Goal: Information Seeking & Learning: Learn about a topic

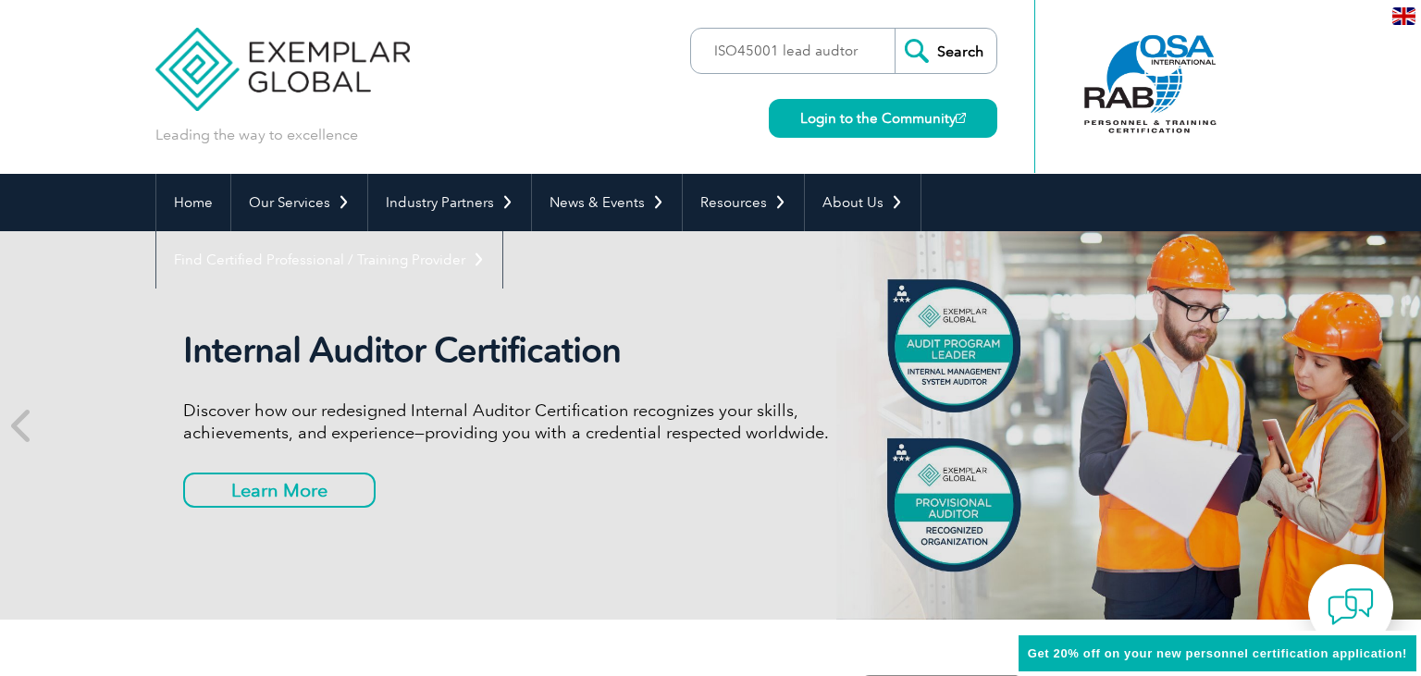
type input "ISO45001 lead audtor"
click at [895, 29] on input "Search" at bounding box center [946, 51] width 102 height 44
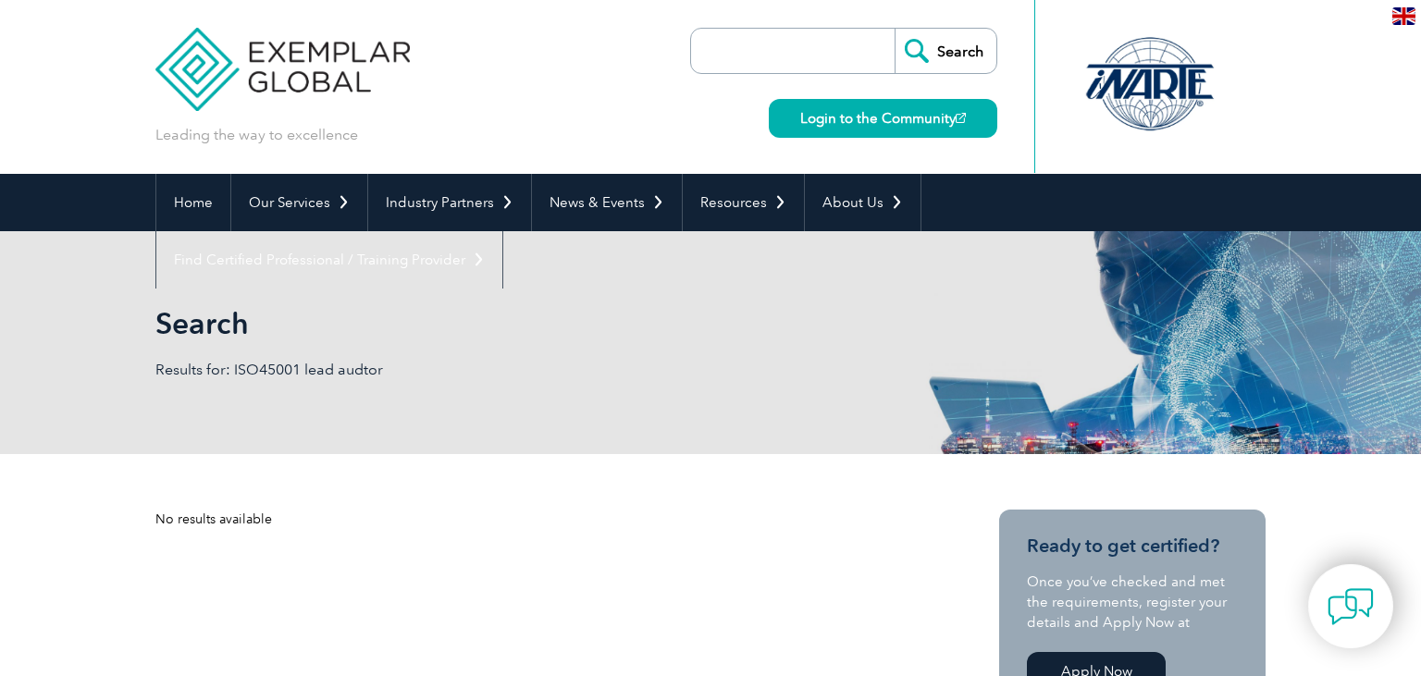
click at [760, 60] on input "search" at bounding box center [797, 51] width 194 height 44
type input "I"
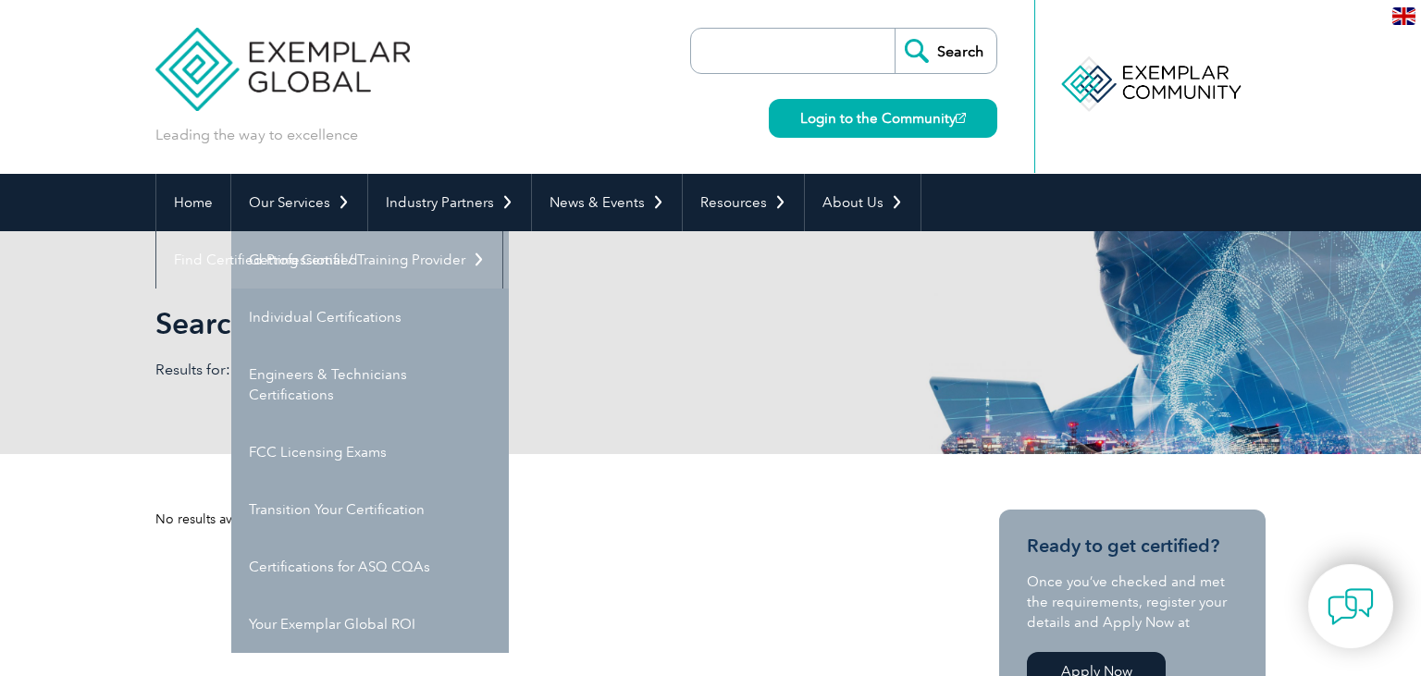
click at [359, 263] on link "Getting Certified" at bounding box center [370, 259] width 278 height 57
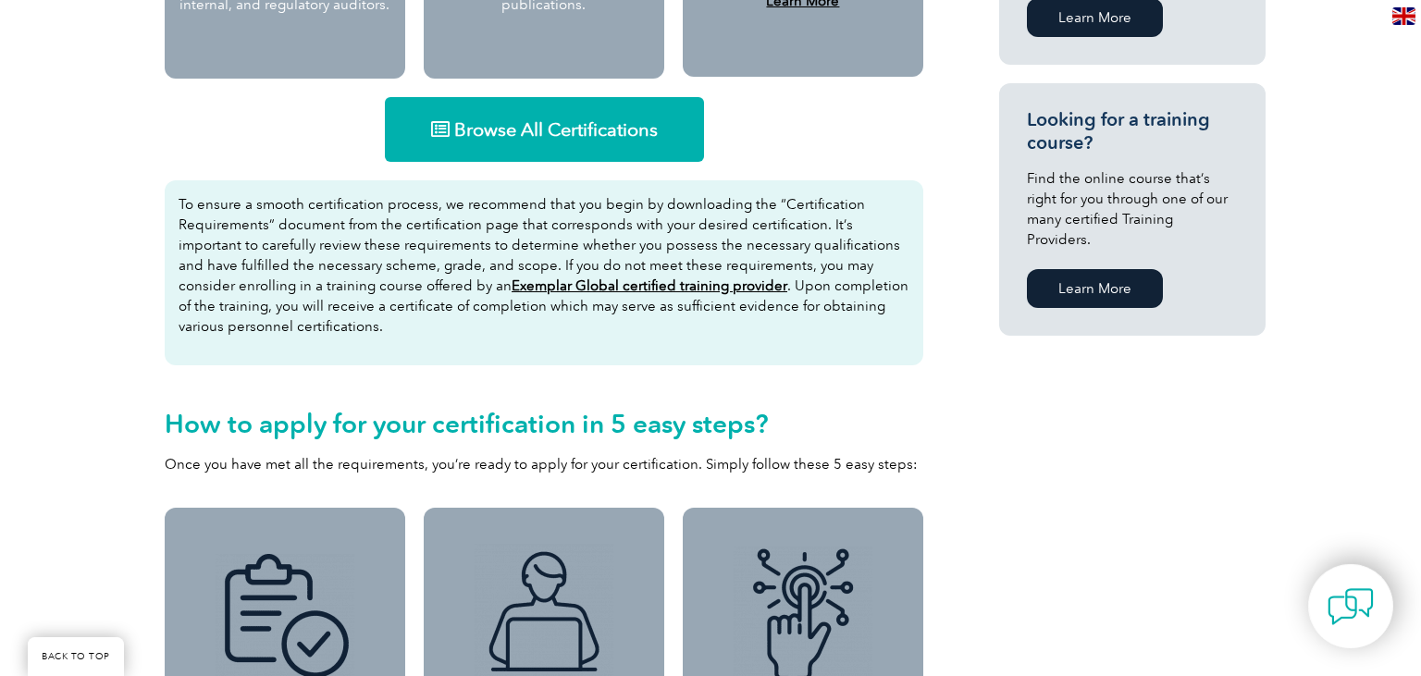
scroll to position [1201, 0]
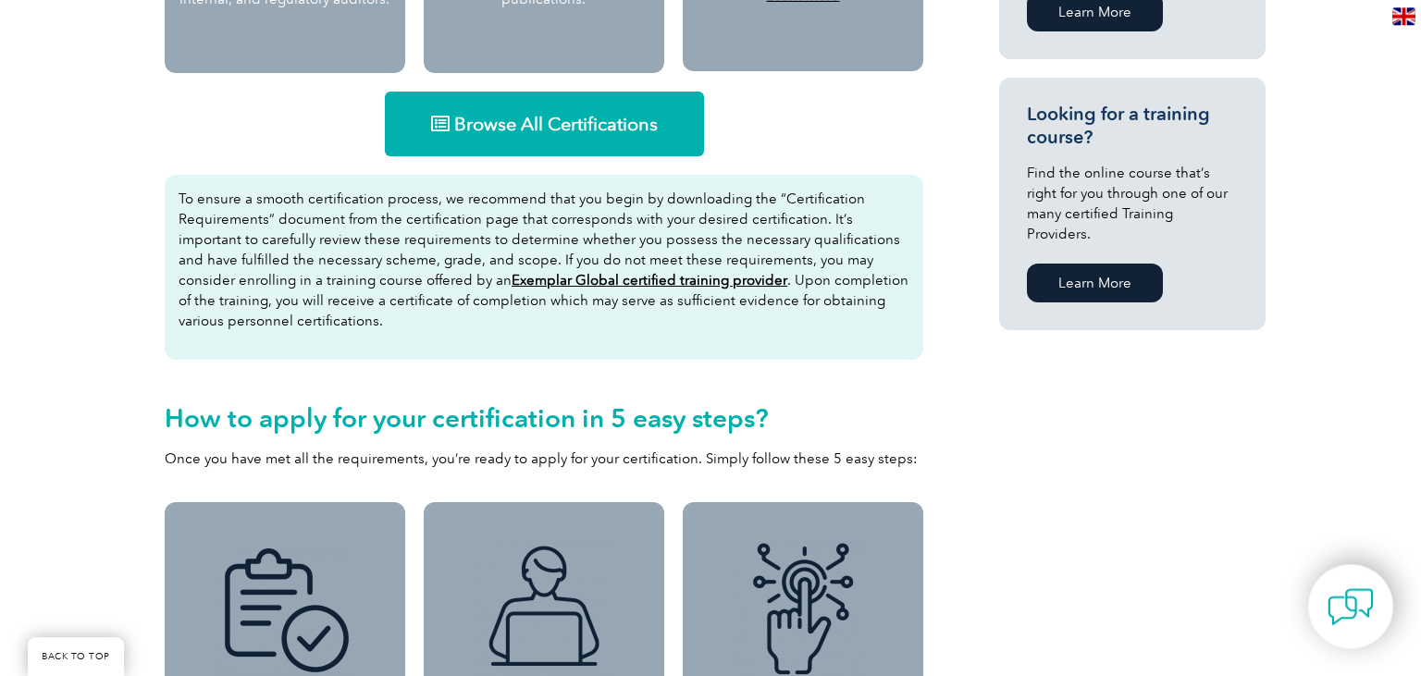
click at [580, 126] on span "Browse All Certifications" at bounding box center [556, 124] width 204 height 19
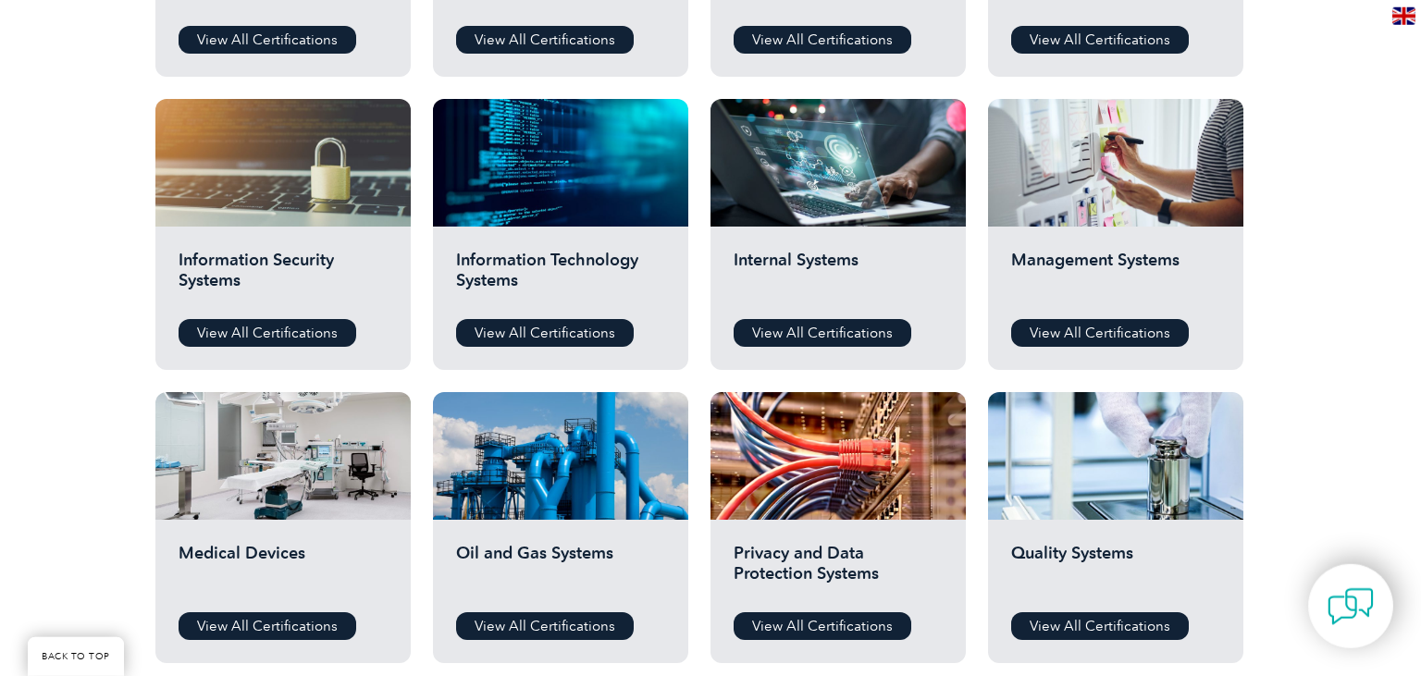
scroll to position [897, 0]
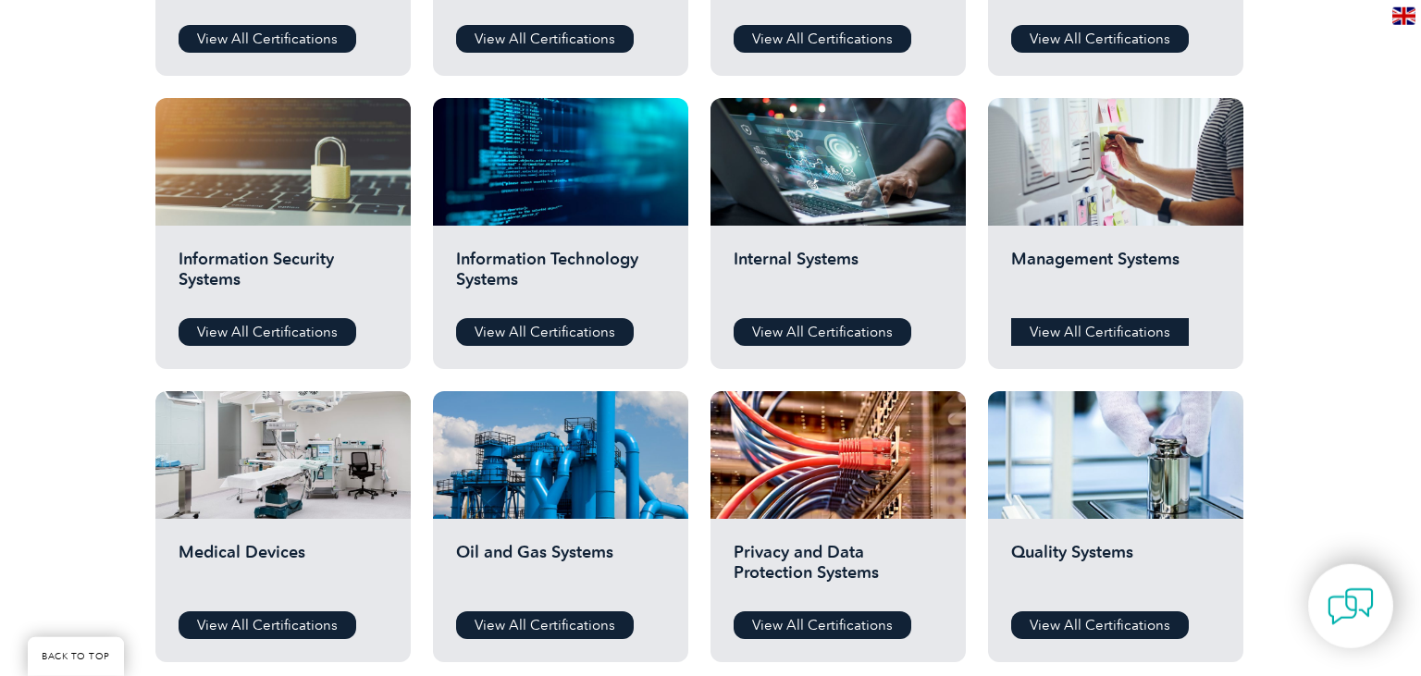
click at [1093, 328] on link "View All Certifications" at bounding box center [1100, 332] width 178 height 28
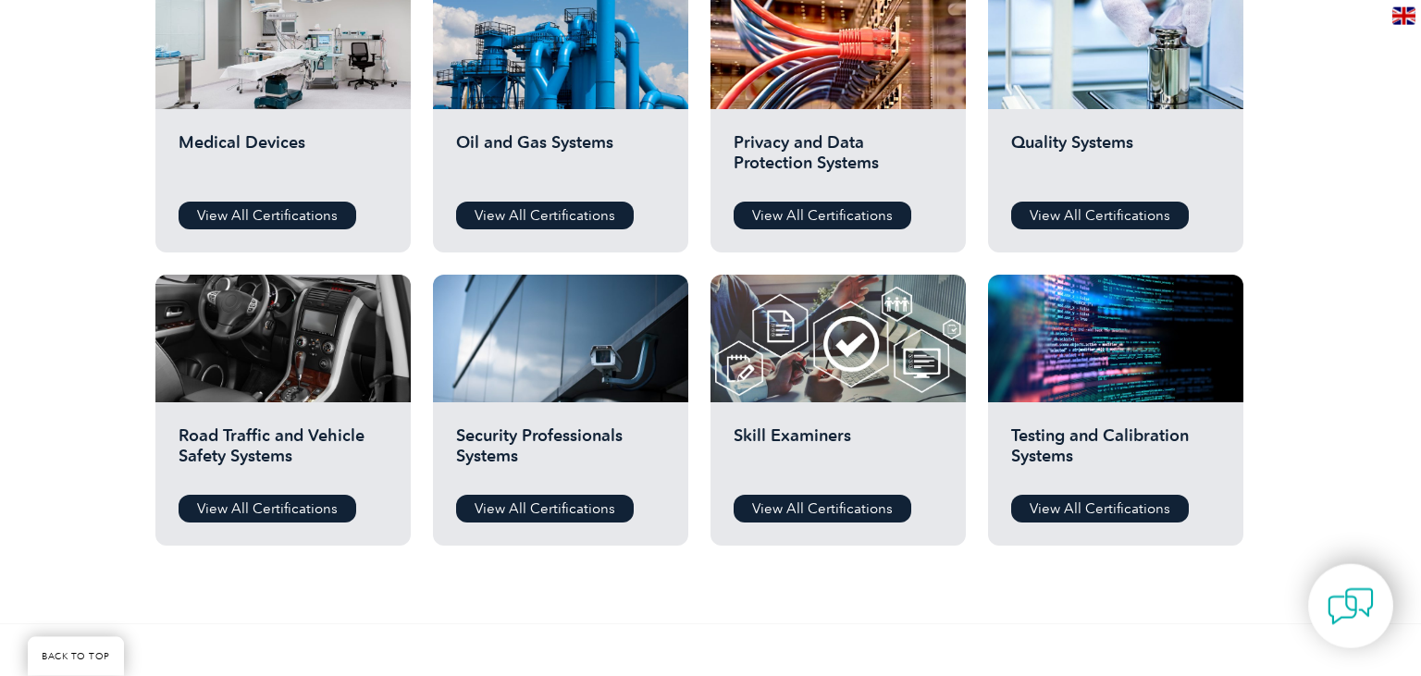
scroll to position [1315, 0]
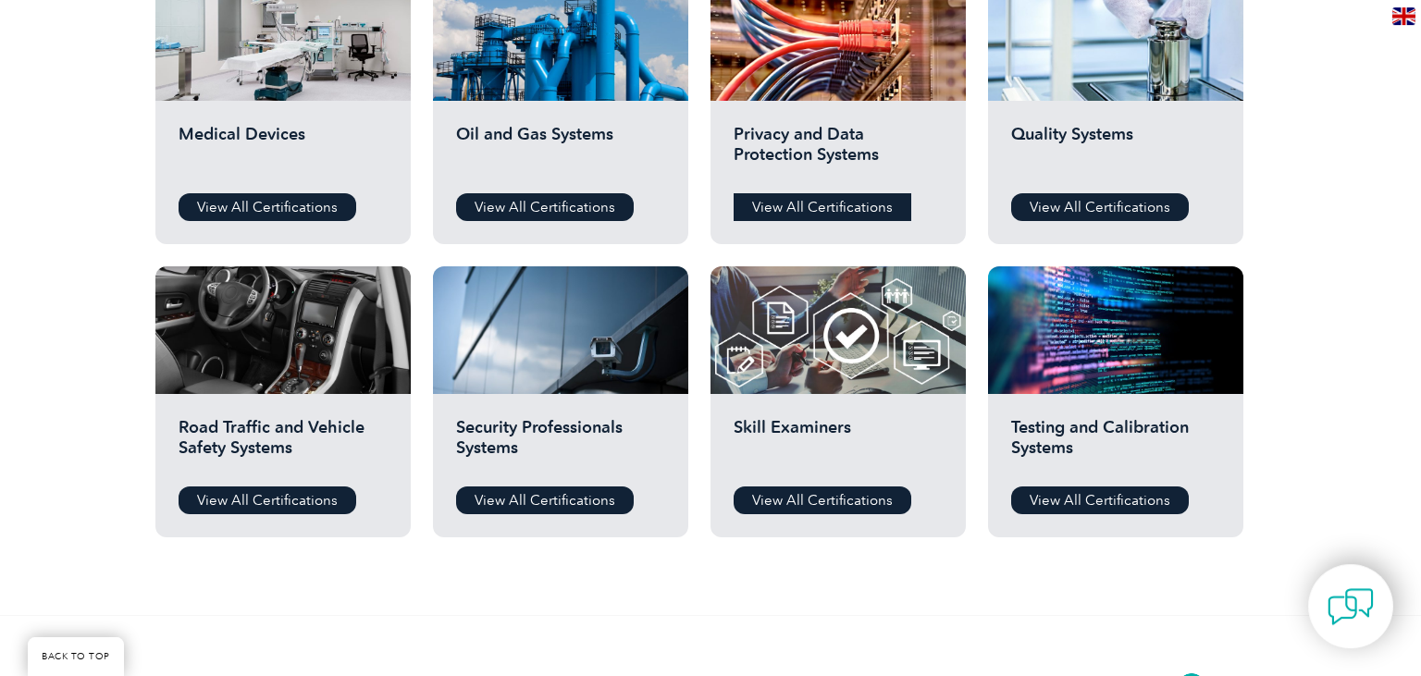
click at [854, 204] on link "View All Certifications" at bounding box center [823, 207] width 178 height 28
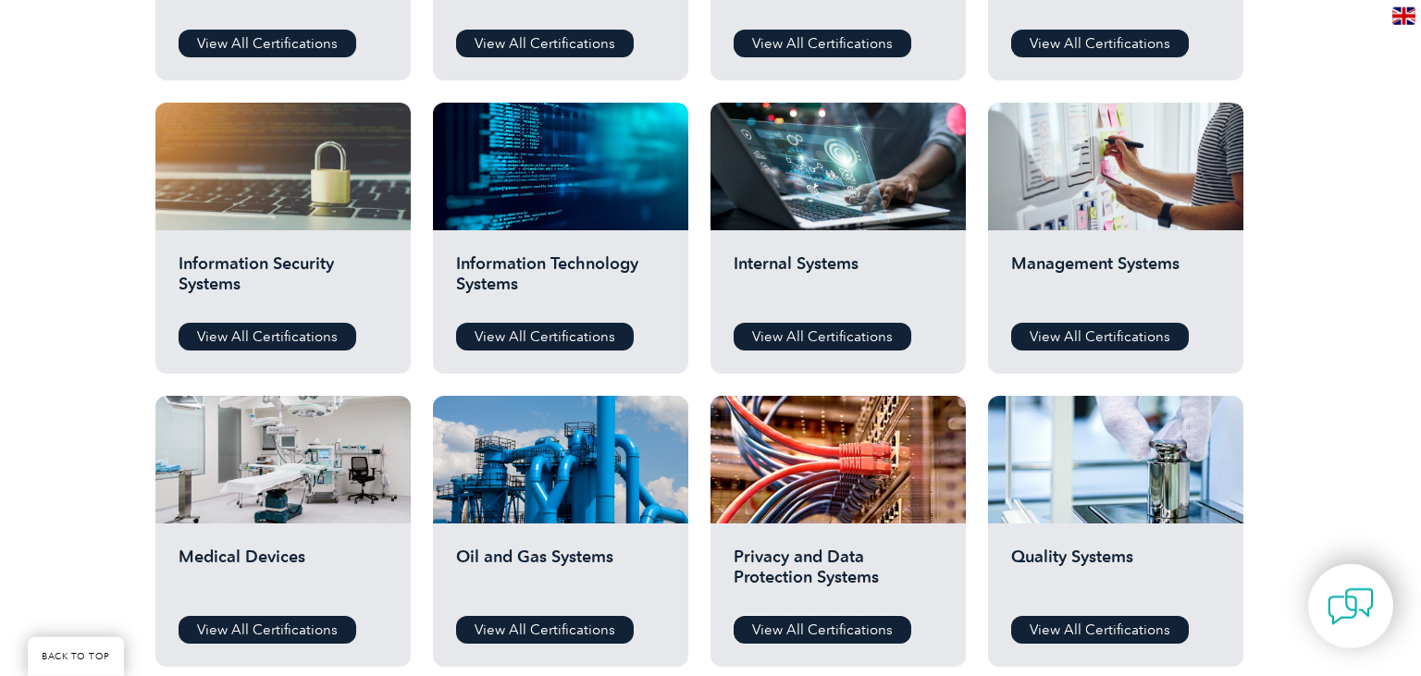
scroll to position [892, 0]
click at [268, 340] on link "View All Certifications" at bounding box center [268, 337] width 178 height 28
click at [572, 337] on link "View All Certifications" at bounding box center [545, 337] width 178 height 28
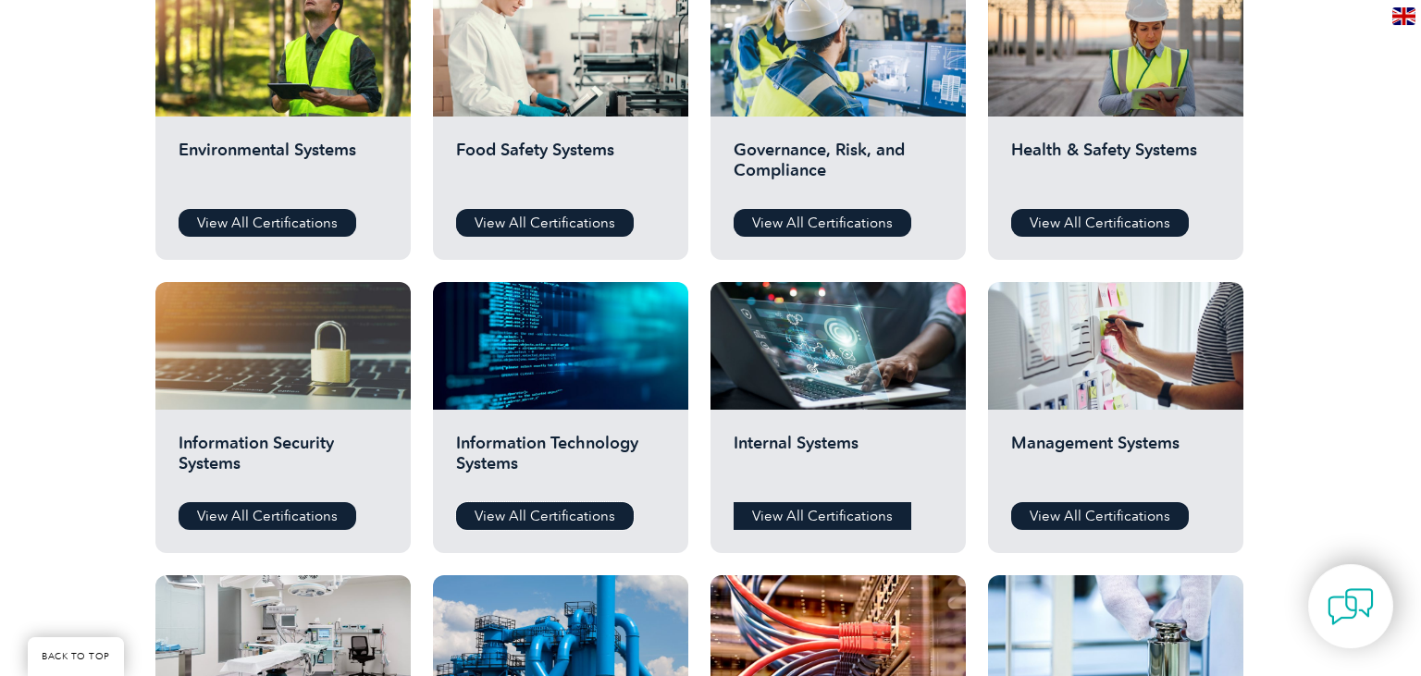
scroll to position [679, 0]
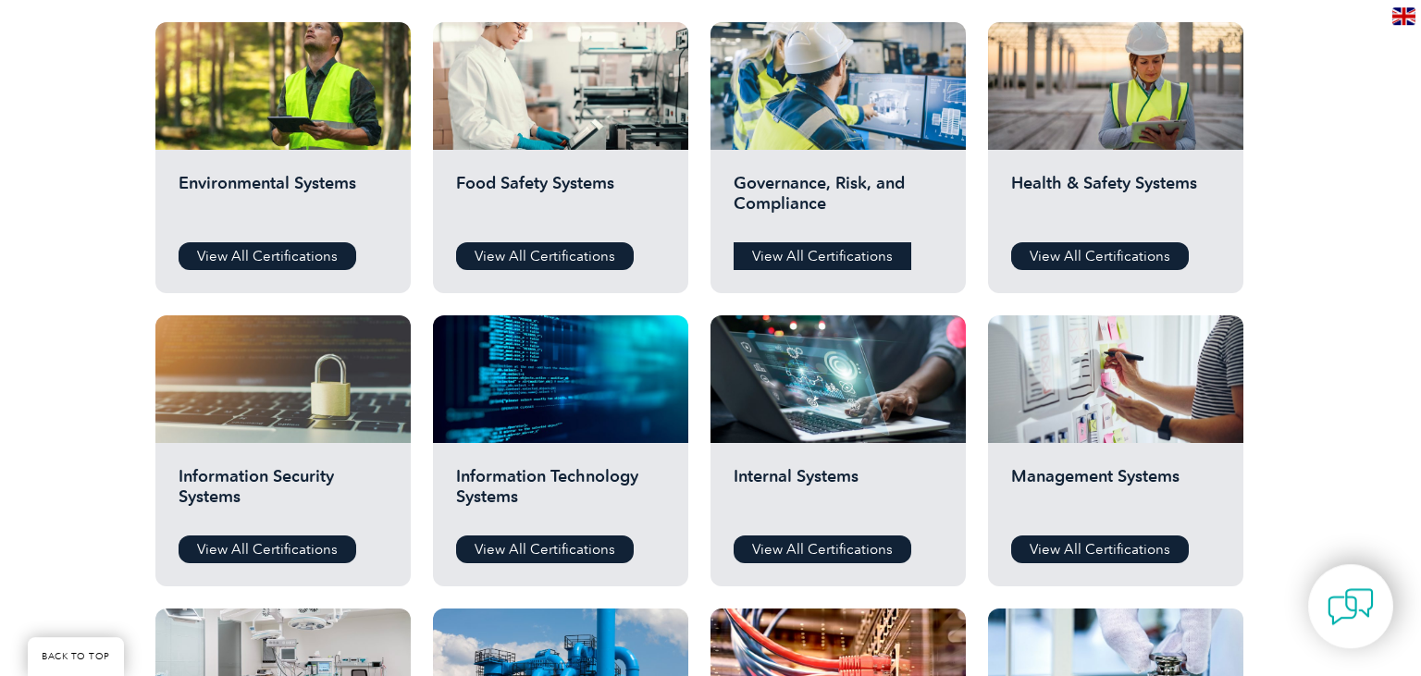
click at [824, 253] on link "View All Certifications" at bounding box center [823, 256] width 178 height 28
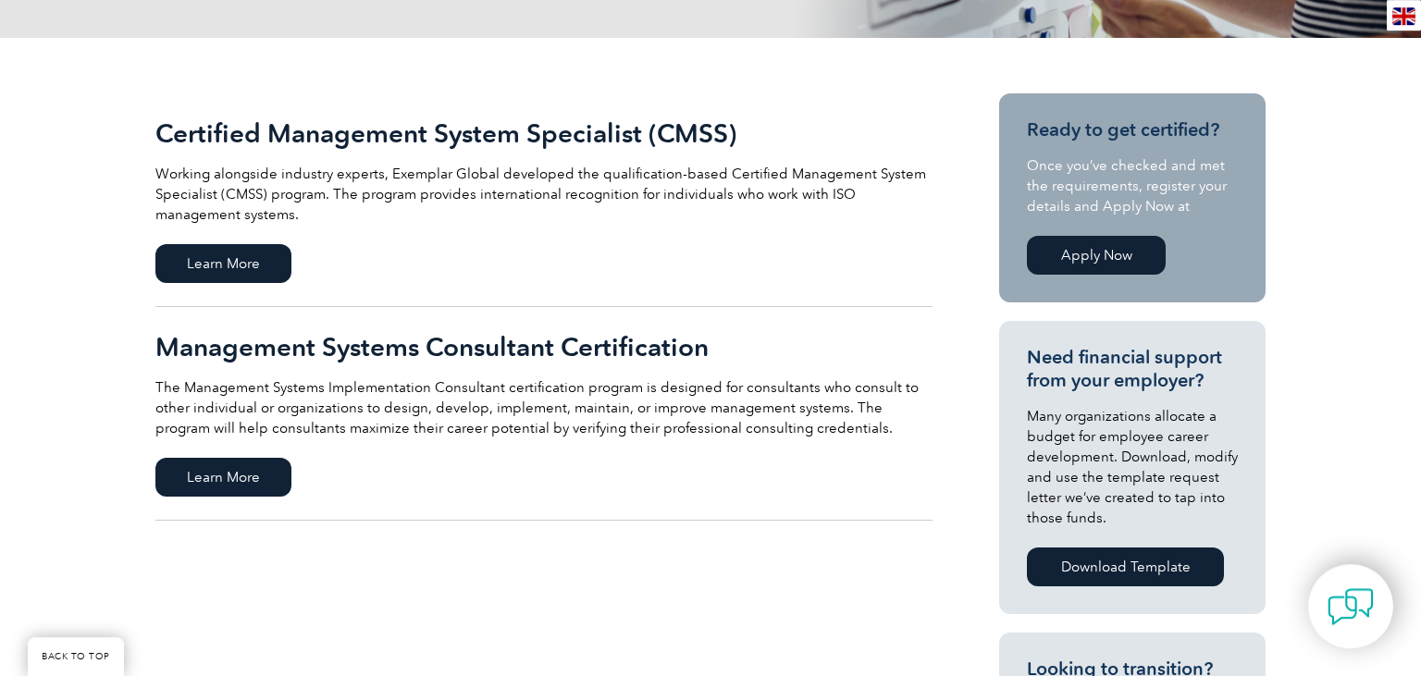
scroll to position [412, 0]
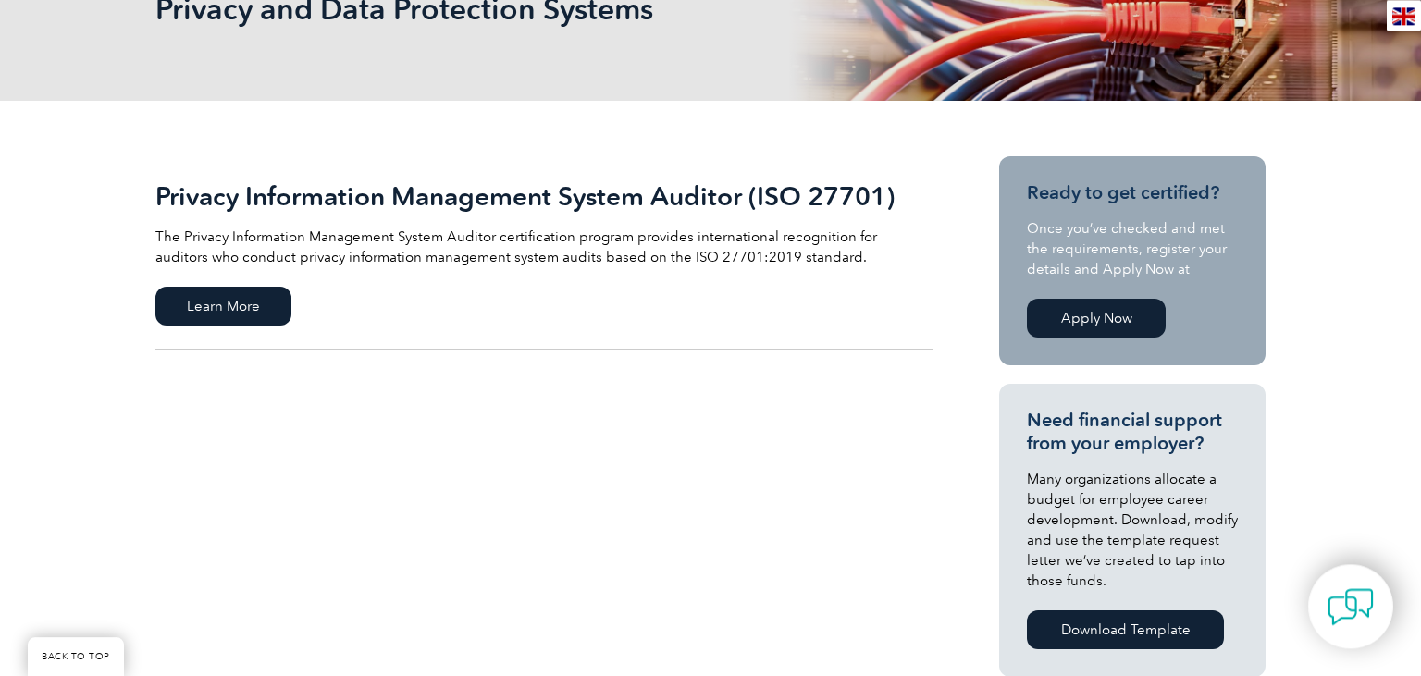
scroll to position [315, 0]
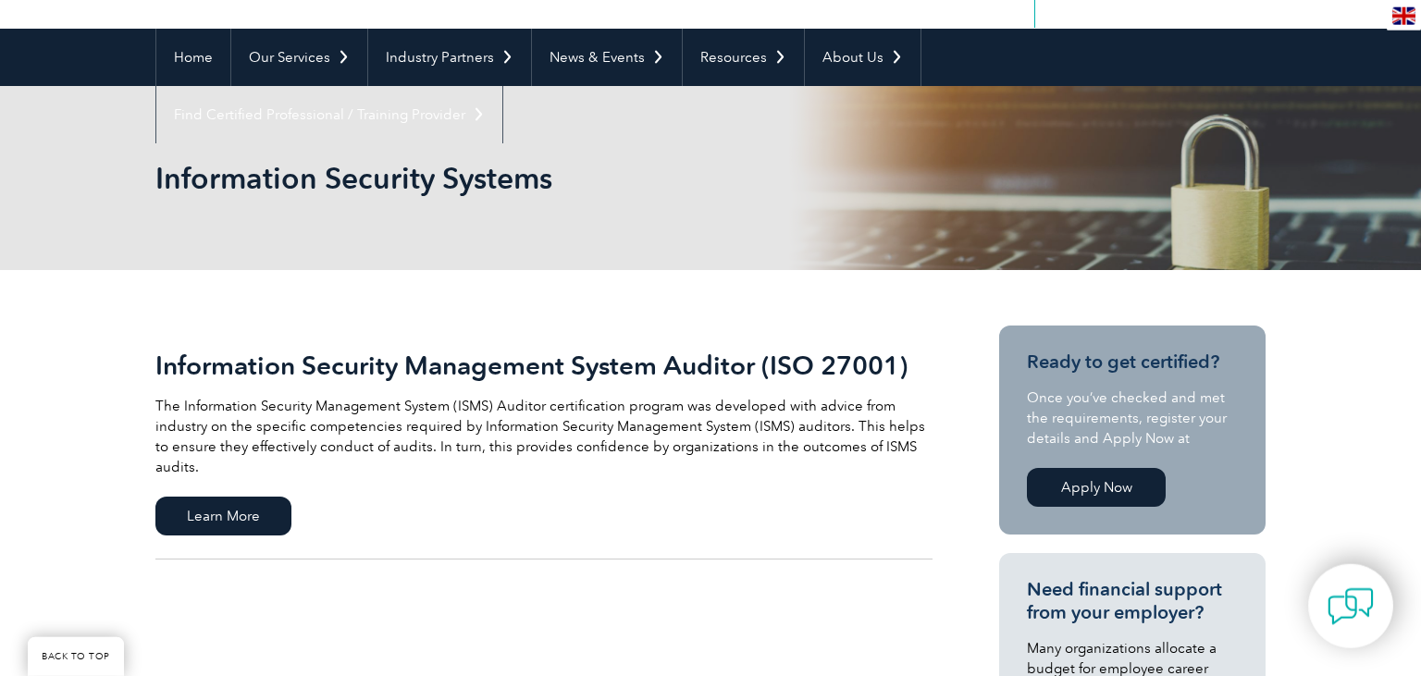
scroll to position [338, 0]
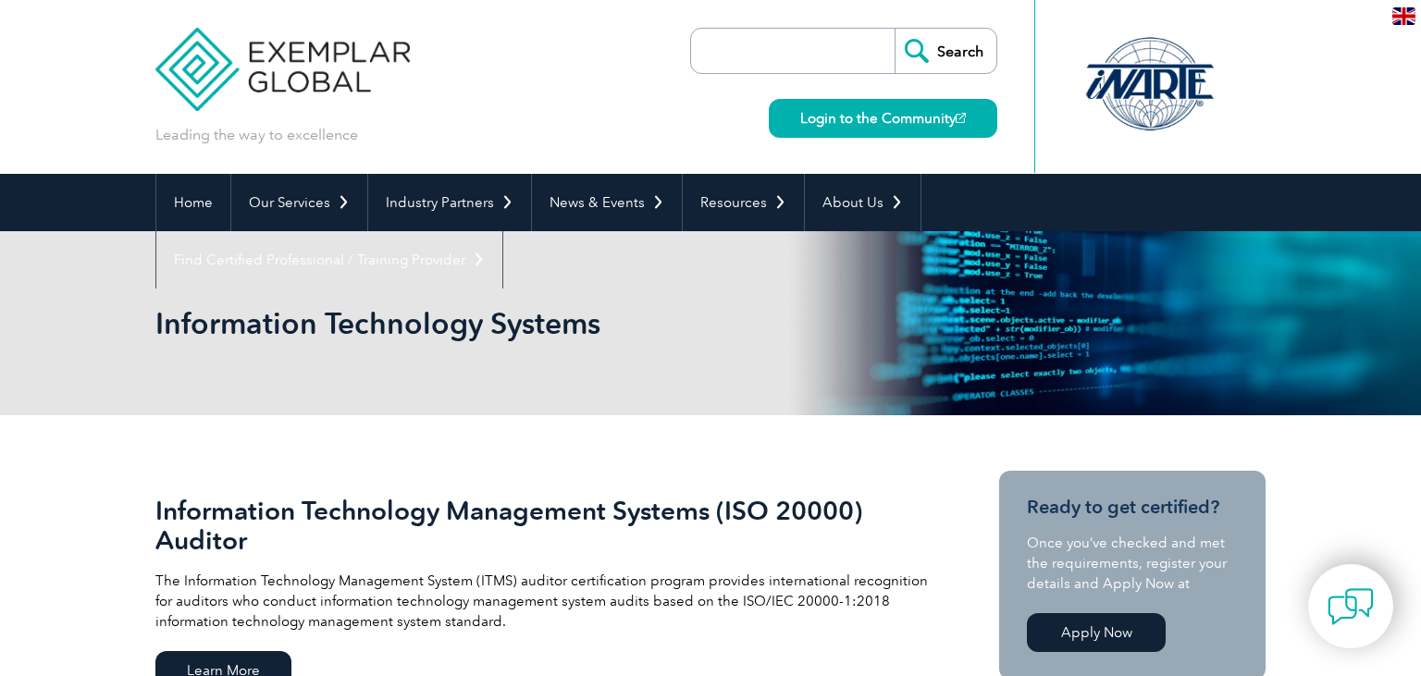
scroll to position [211, 0]
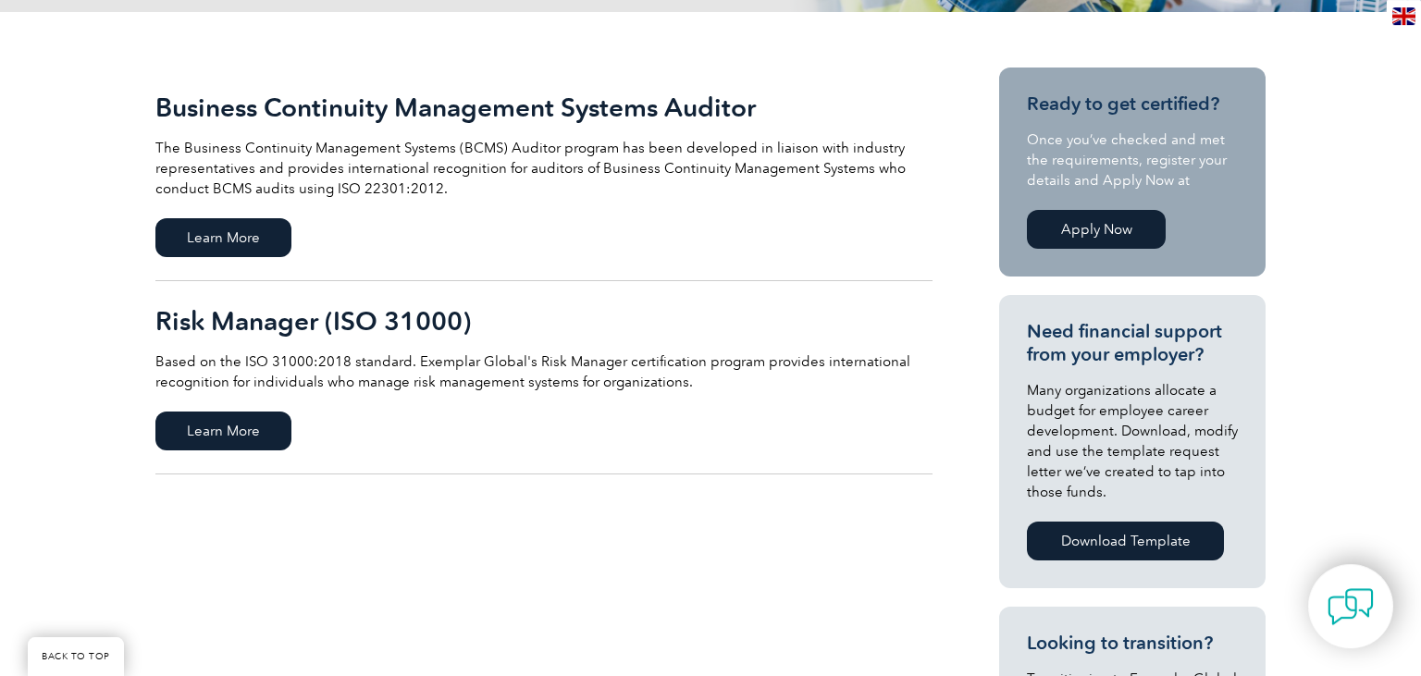
scroll to position [403, 0]
click at [1094, 227] on link "Apply Now" at bounding box center [1096, 229] width 139 height 39
